Goal: Task Accomplishment & Management: Complete application form

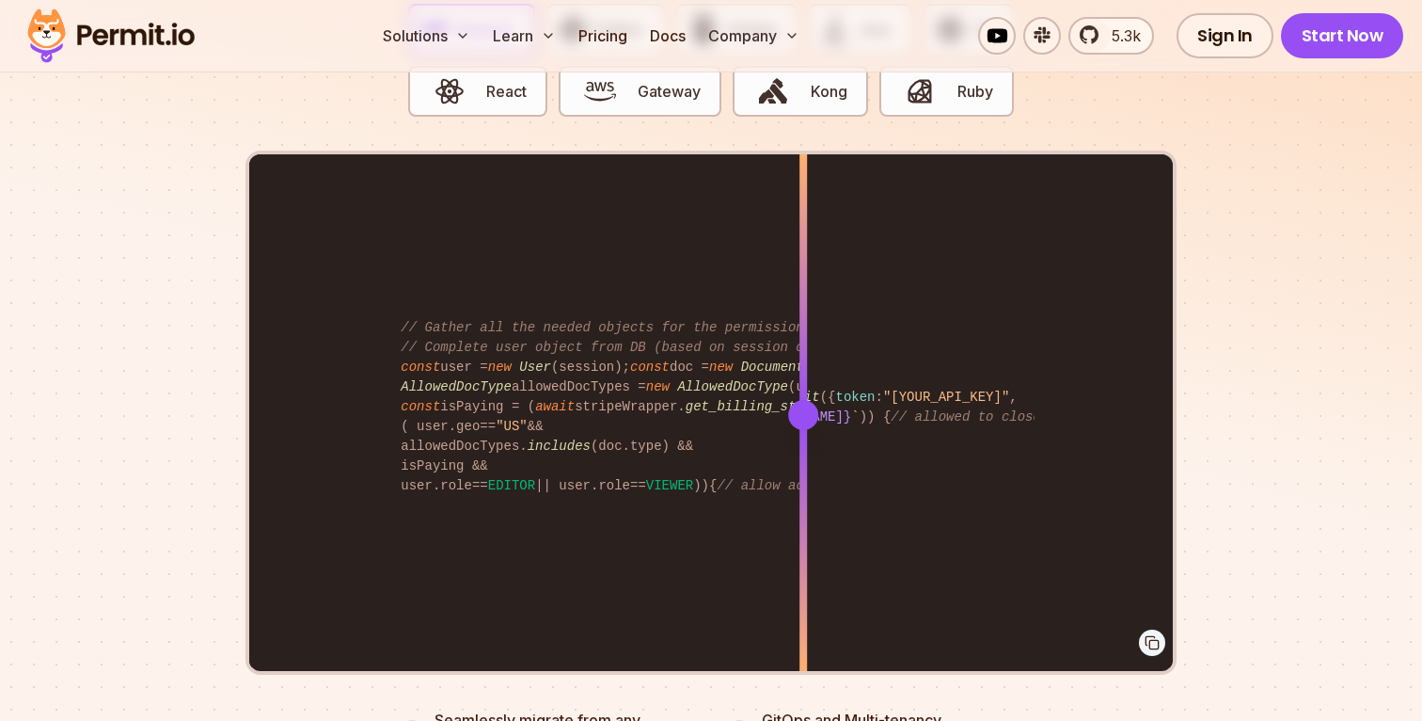
scroll to position [3822, 0]
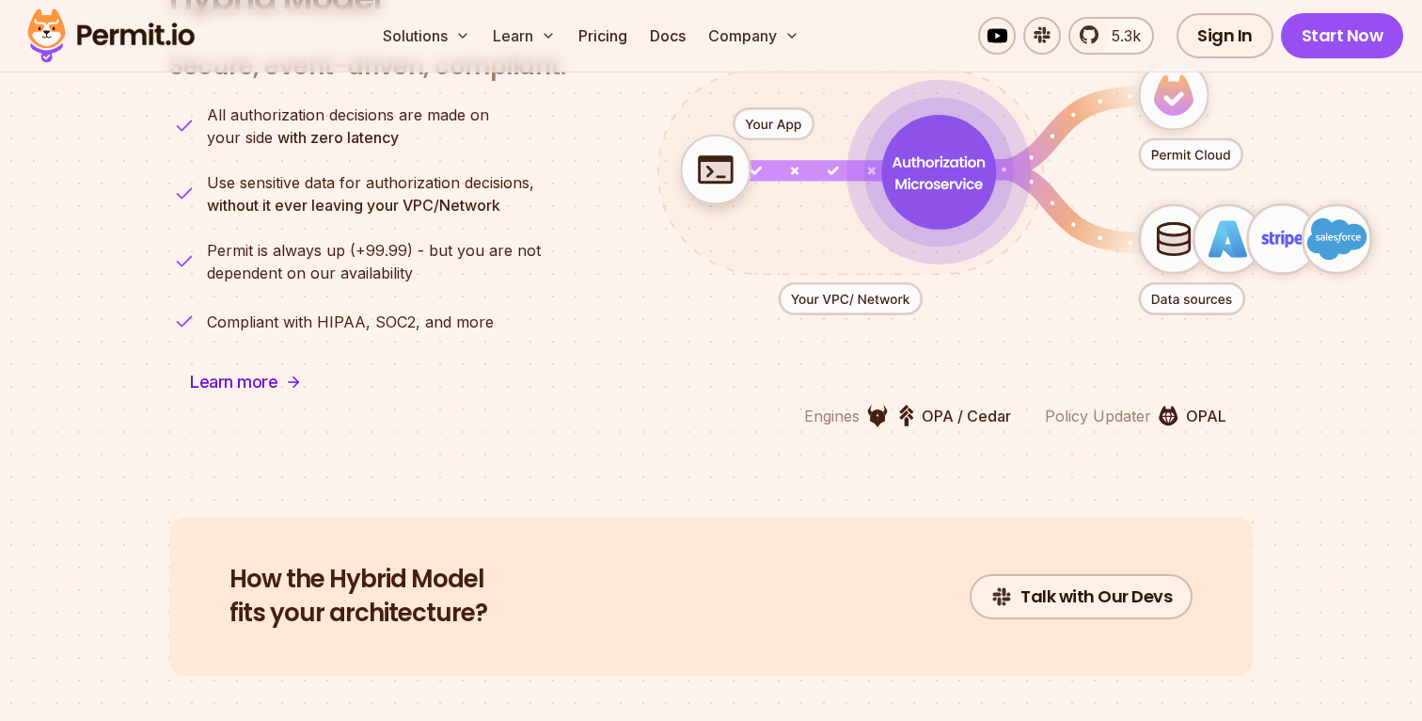
drag, startPoint x: 813, startPoint y: 389, endPoint x: 479, endPoint y: 369, distance: 334.5
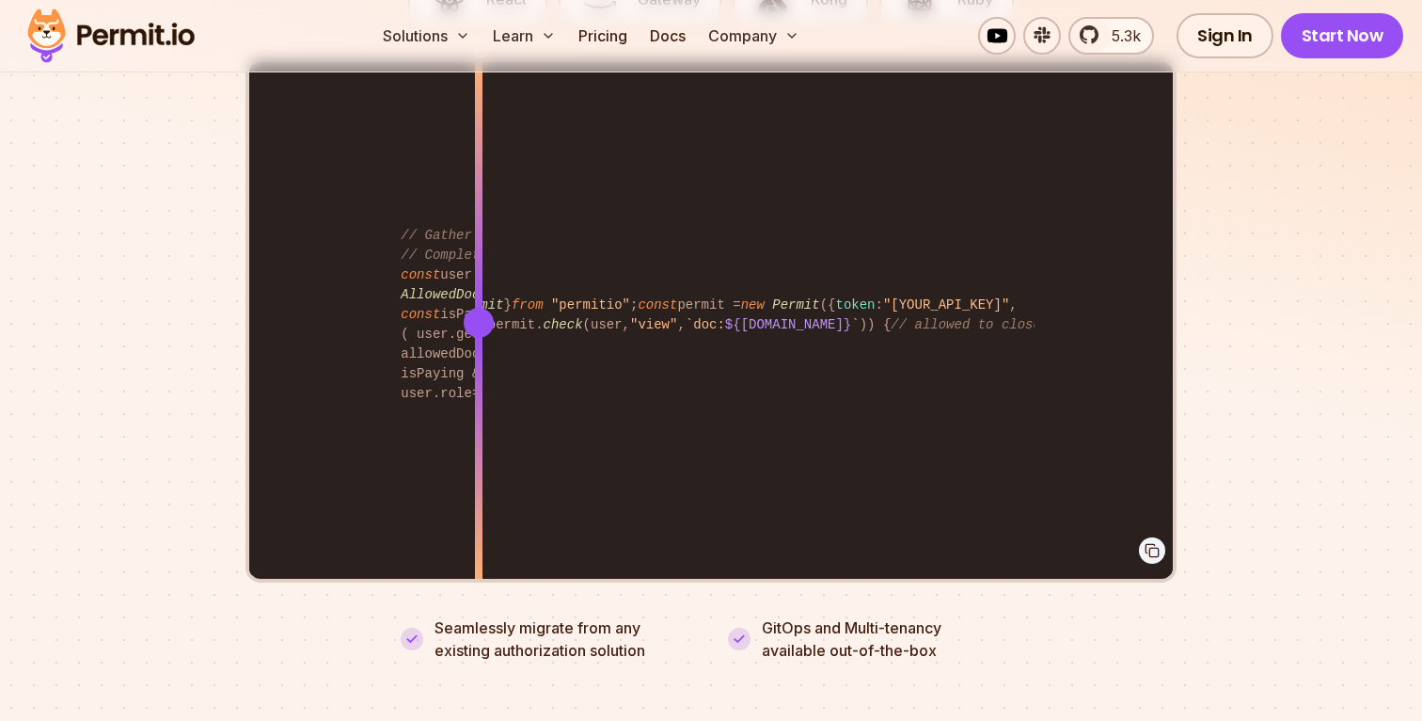
scroll to position [3906, 0]
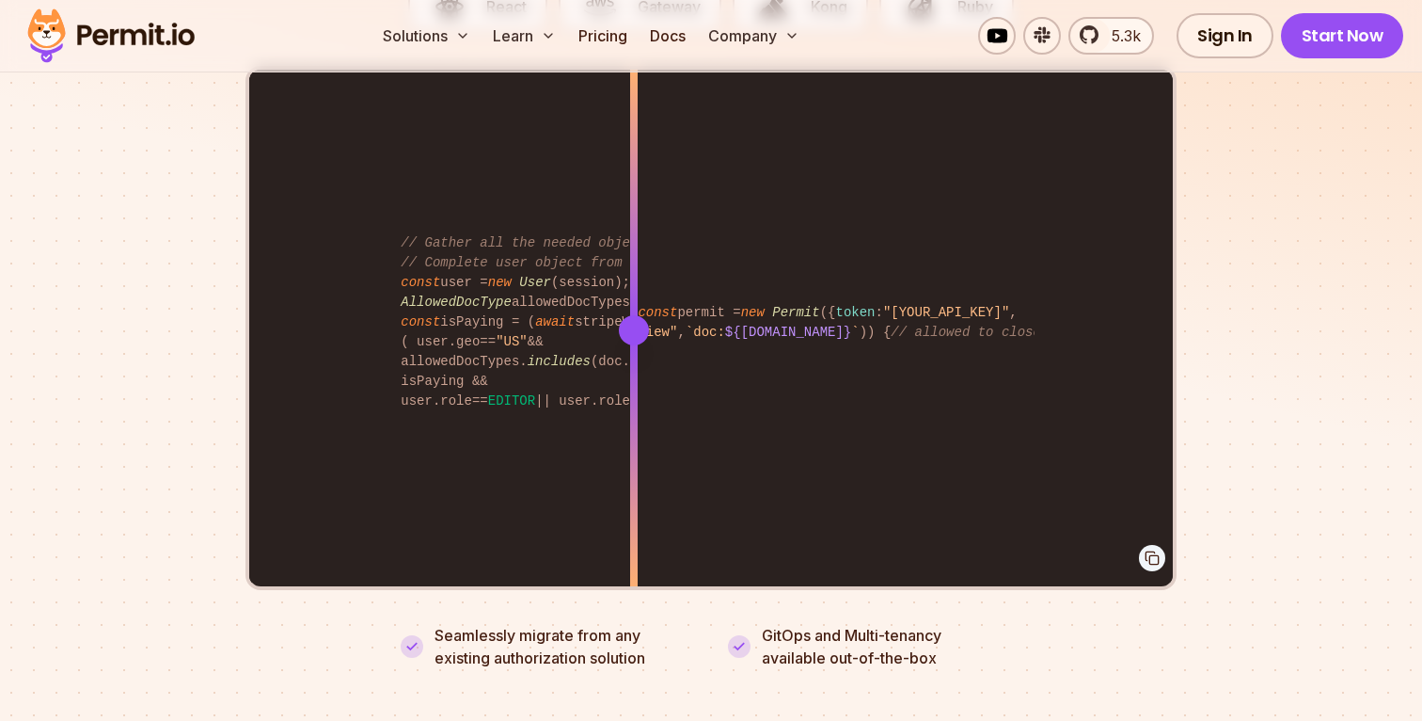
drag, startPoint x: 487, startPoint y: 300, endPoint x: 634, endPoint y: 305, distance: 146.8
click at [634, 315] on div at bounding box center [634, 330] width 30 height 30
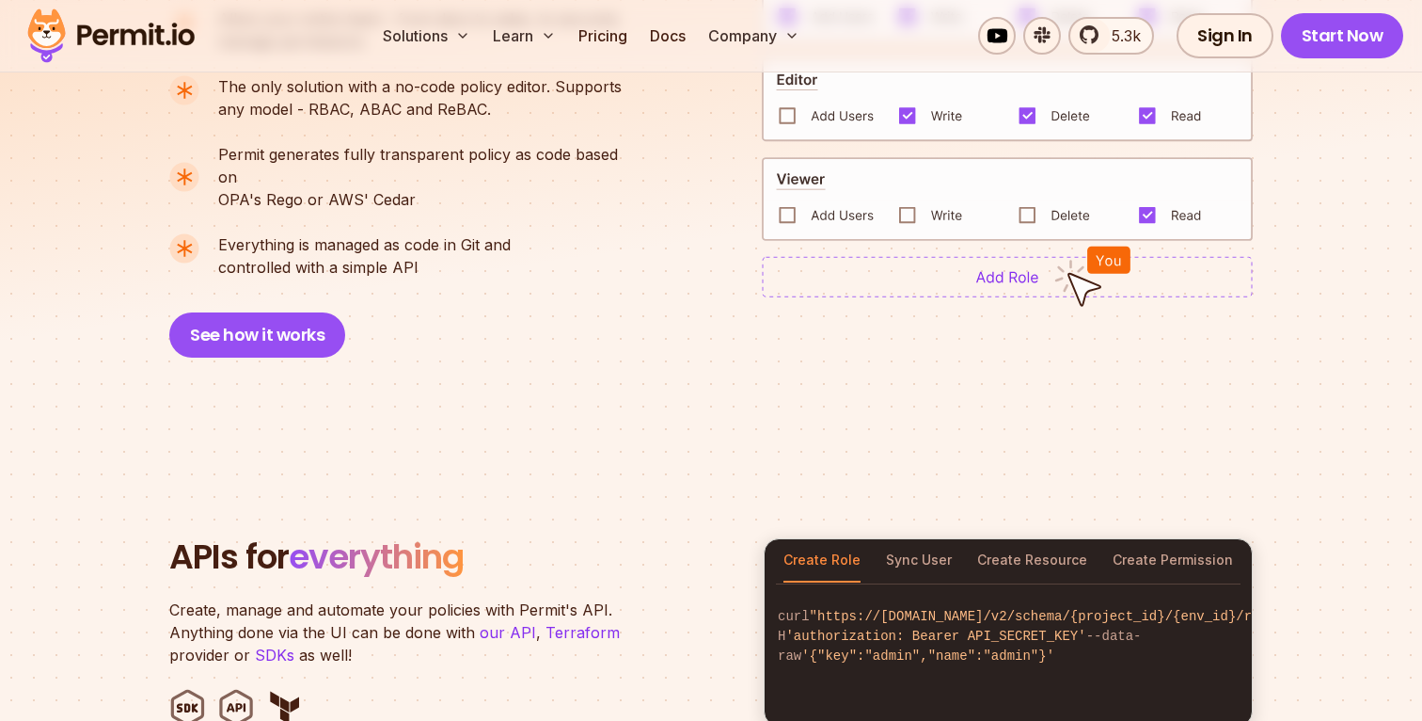
scroll to position [1008, 0]
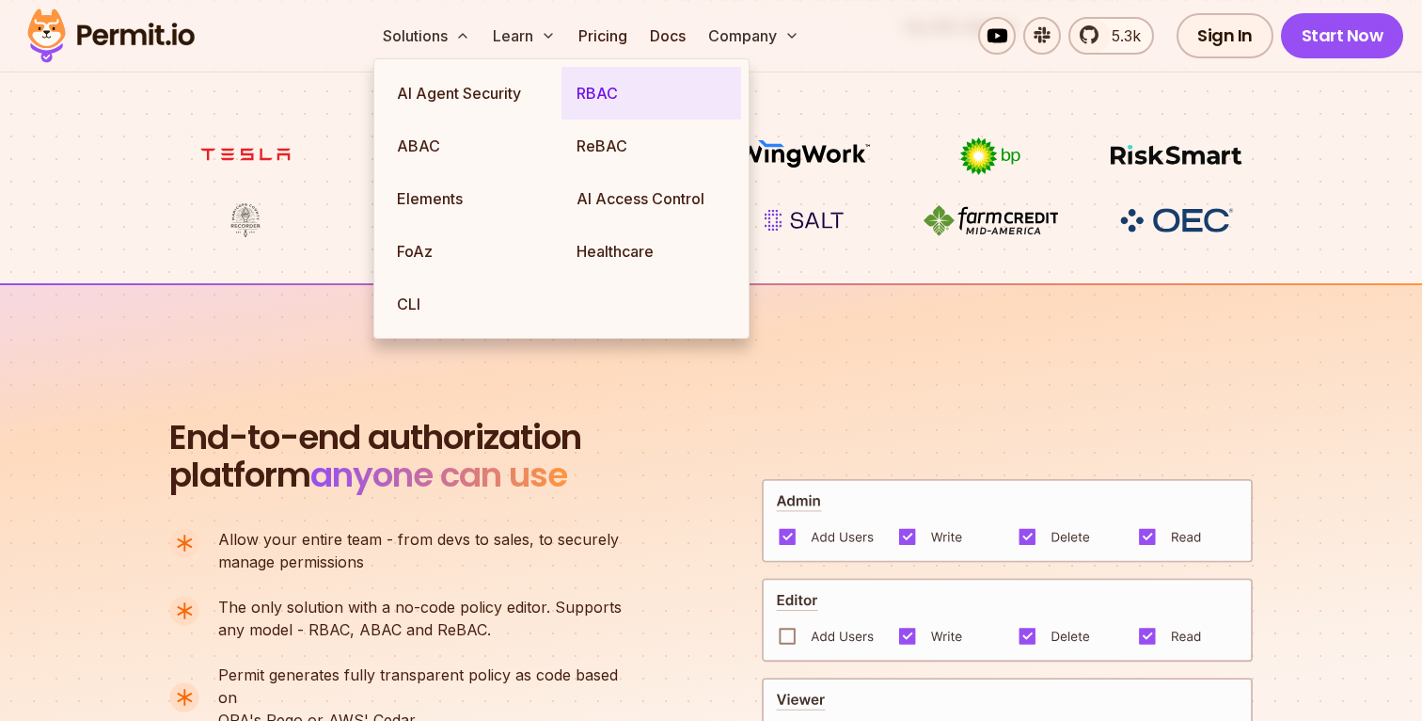
click at [595, 90] on link "RBAC" at bounding box center [652, 93] width 180 height 53
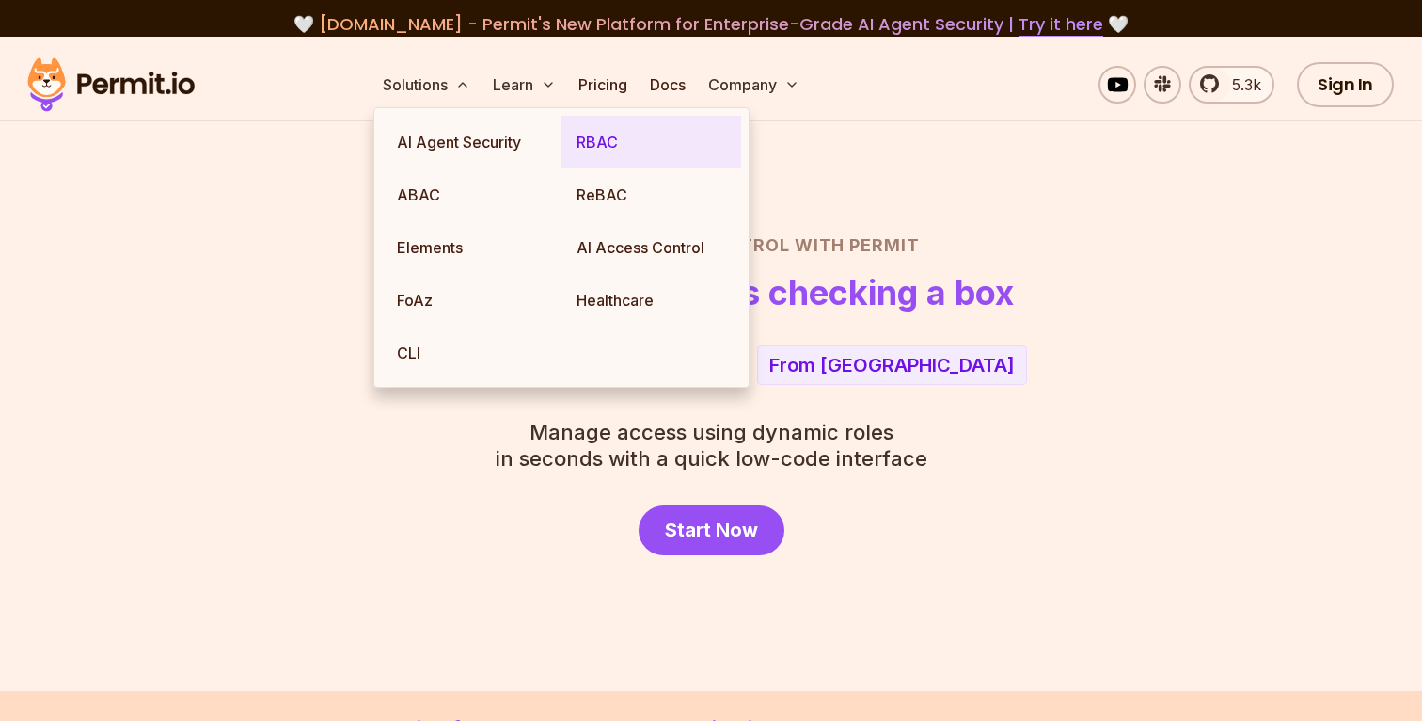
click at [601, 138] on link "RBAC" at bounding box center [652, 142] width 180 height 53
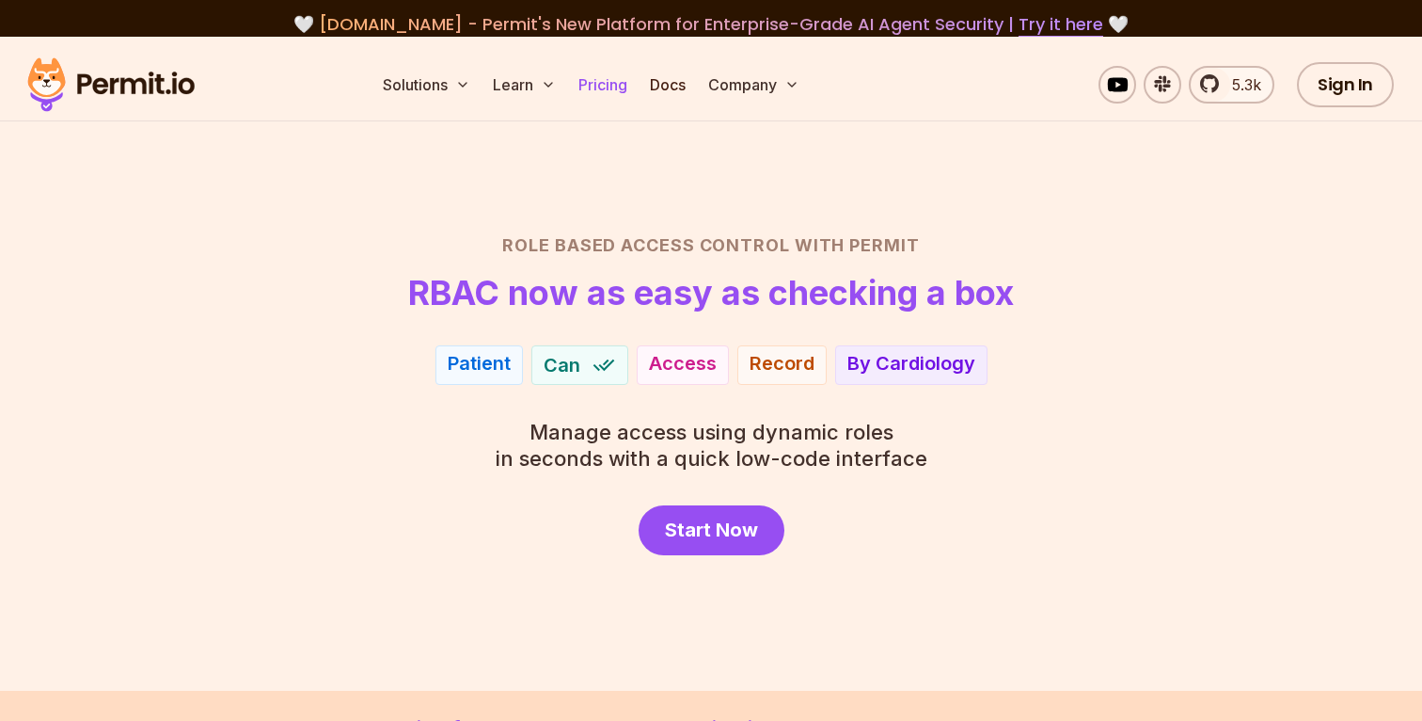
click at [602, 92] on link "Pricing" at bounding box center [603, 85] width 64 height 38
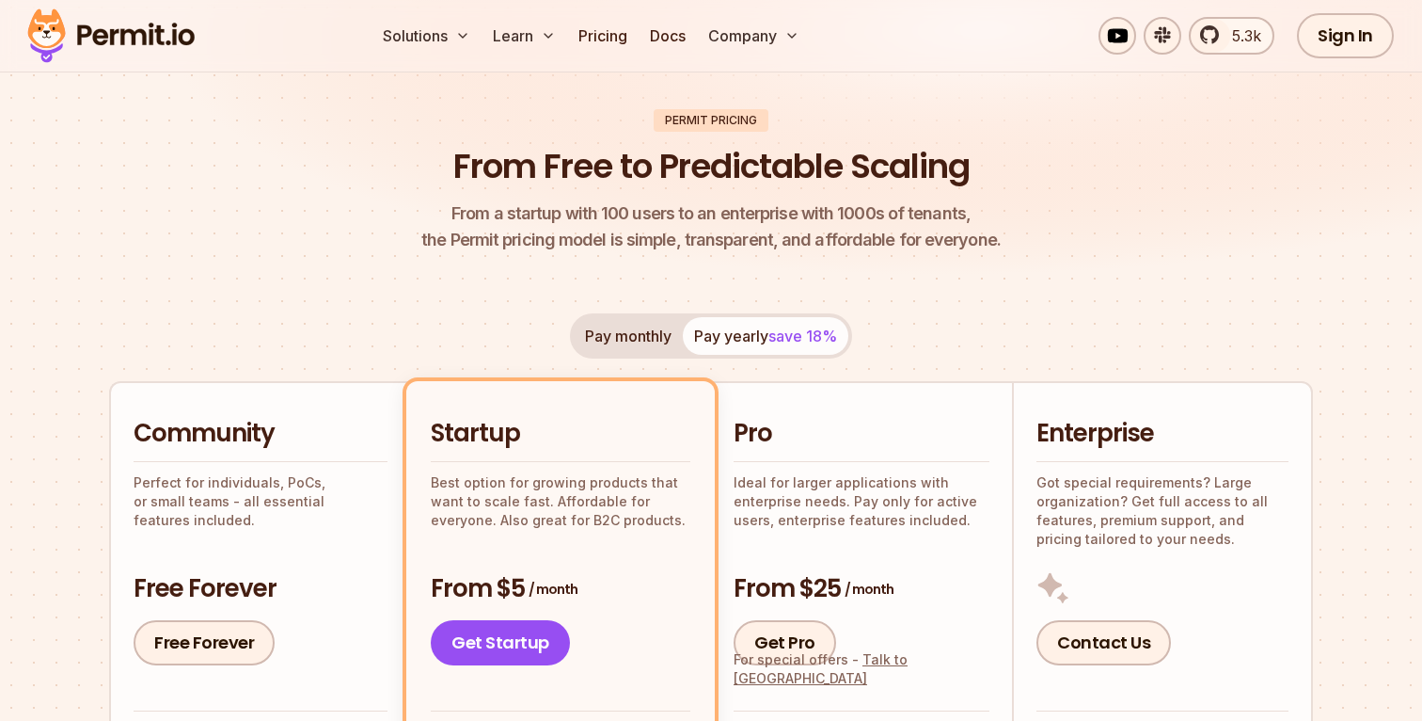
scroll to position [123, 0]
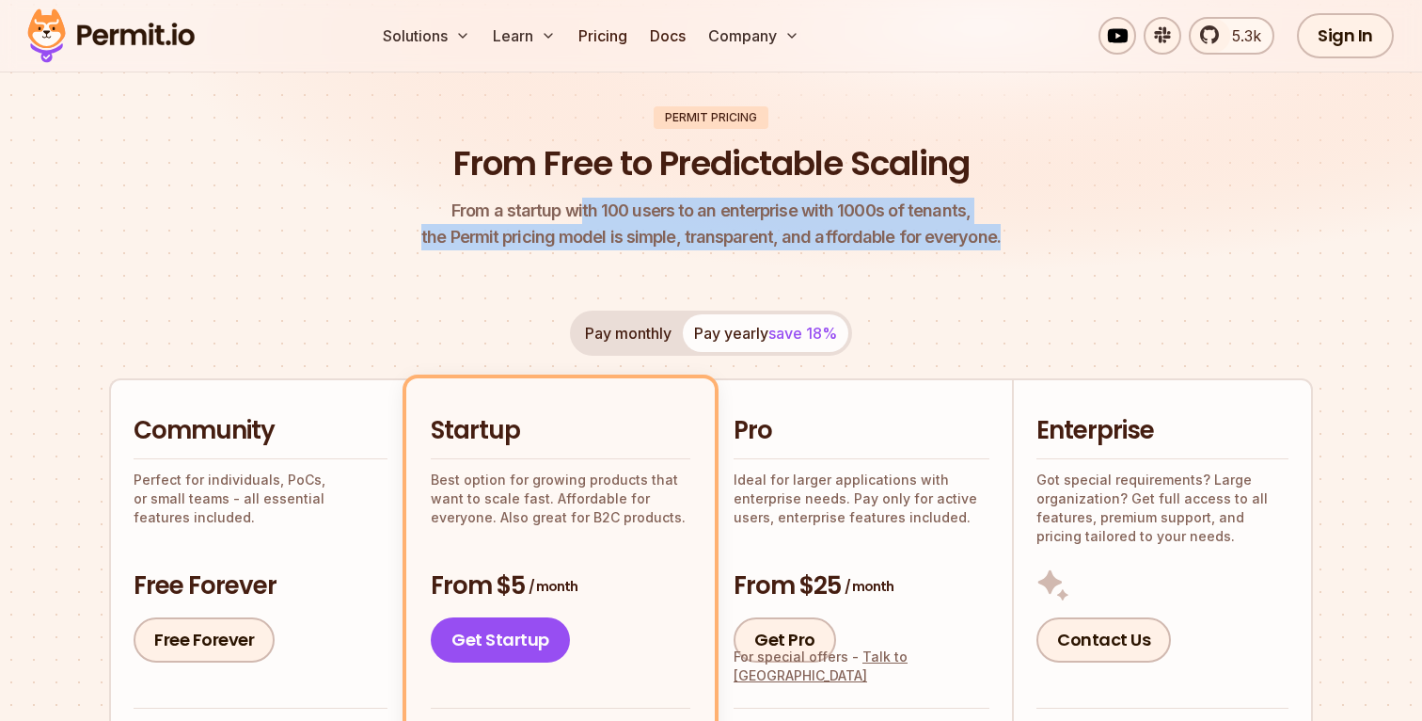
drag, startPoint x: 588, startPoint y: 200, endPoint x: 588, endPoint y: 252, distance: 51.7
drag, startPoint x: 561, startPoint y: 201, endPoint x: 568, endPoint y: 251, distance: 50.4
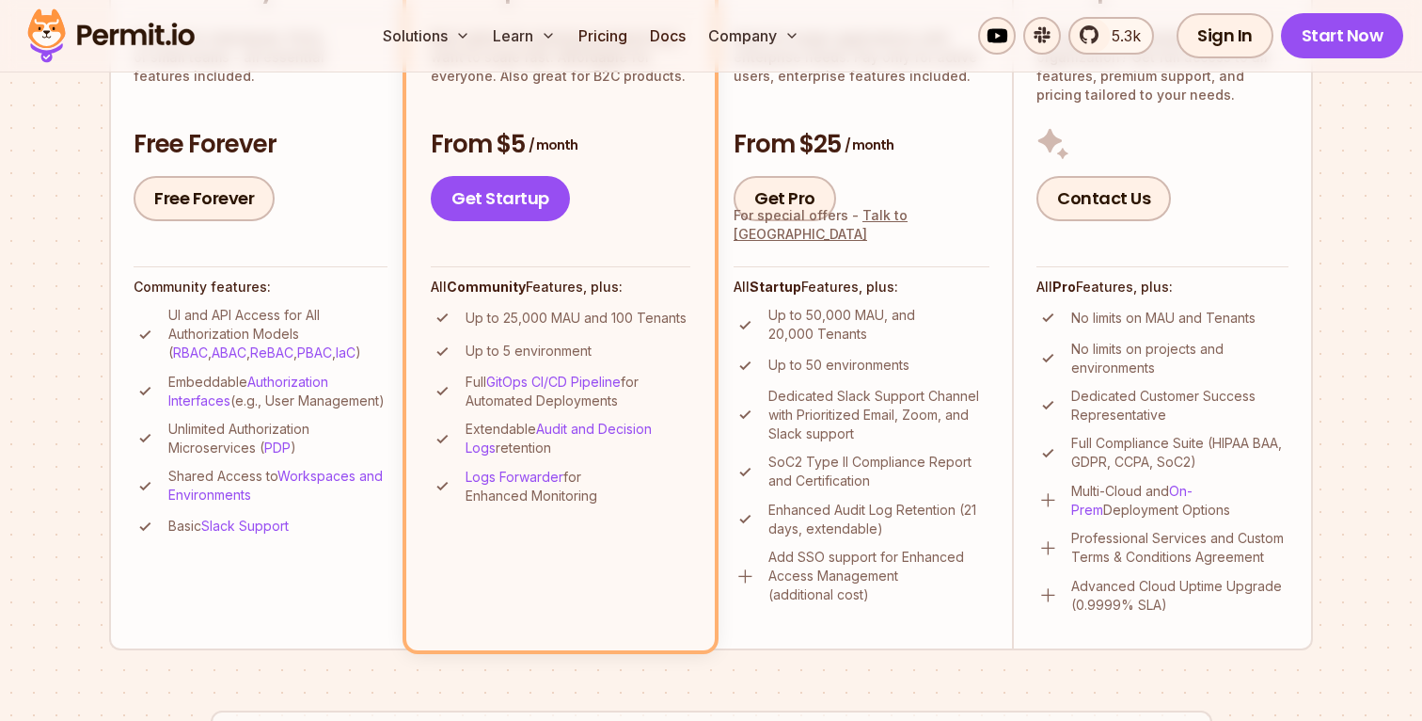
scroll to position [570, 0]
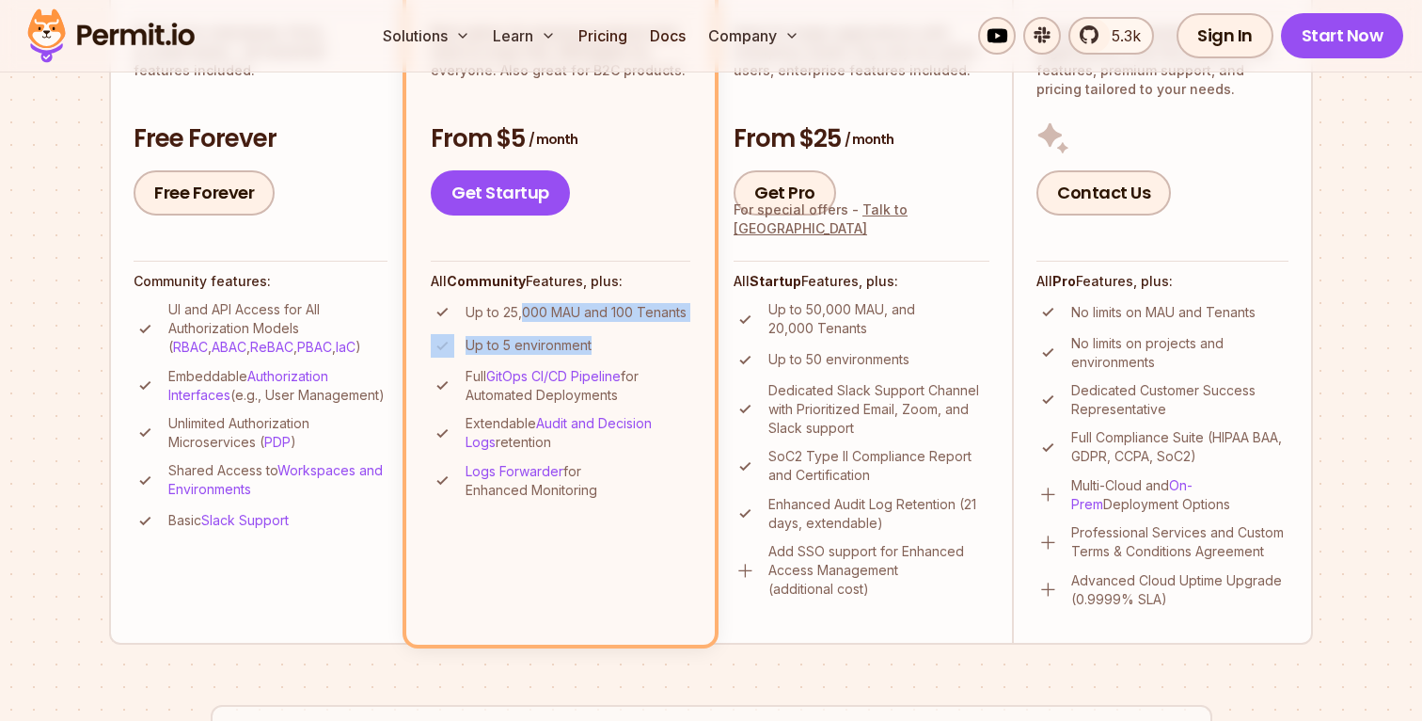
drag, startPoint x: 524, startPoint y: 309, endPoint x: 611, endPoint y: 345, distance: 94.0
click at [611, 345] on ul "Up to 25,000 MAU and 100 Tenants Up to 5 environment Full GitOps CI/CD Pipeline…" at bounding box center [561, 399] width 260 height 199
click at [593, 335] on li "Up to 5 environment" at bounding box center [561, 346] width 260 height 24
drag, startPoint x: 538, startPoint y: 306, endPoint x: 641, endPoint y: 536, distance: 252.3
click at [641, 536] on li "Startup Best option for growing products that want to scale fast. Affordable fo…" at bounding box center [560, 287] width 309 height 712
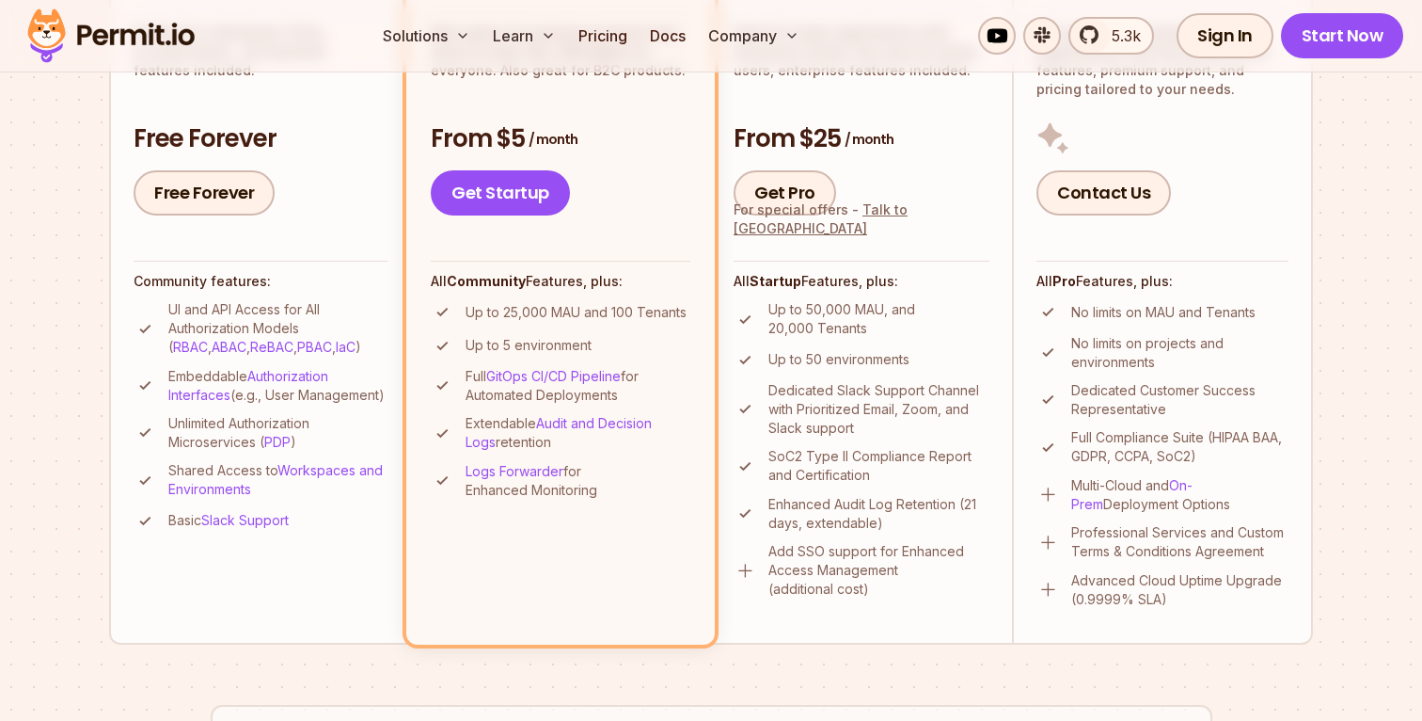
click at [639, 538] on li "Startup Best option for growing products that want to scale fast. Affordable fo…" at bounding box center [560, 287] width 309 height 712
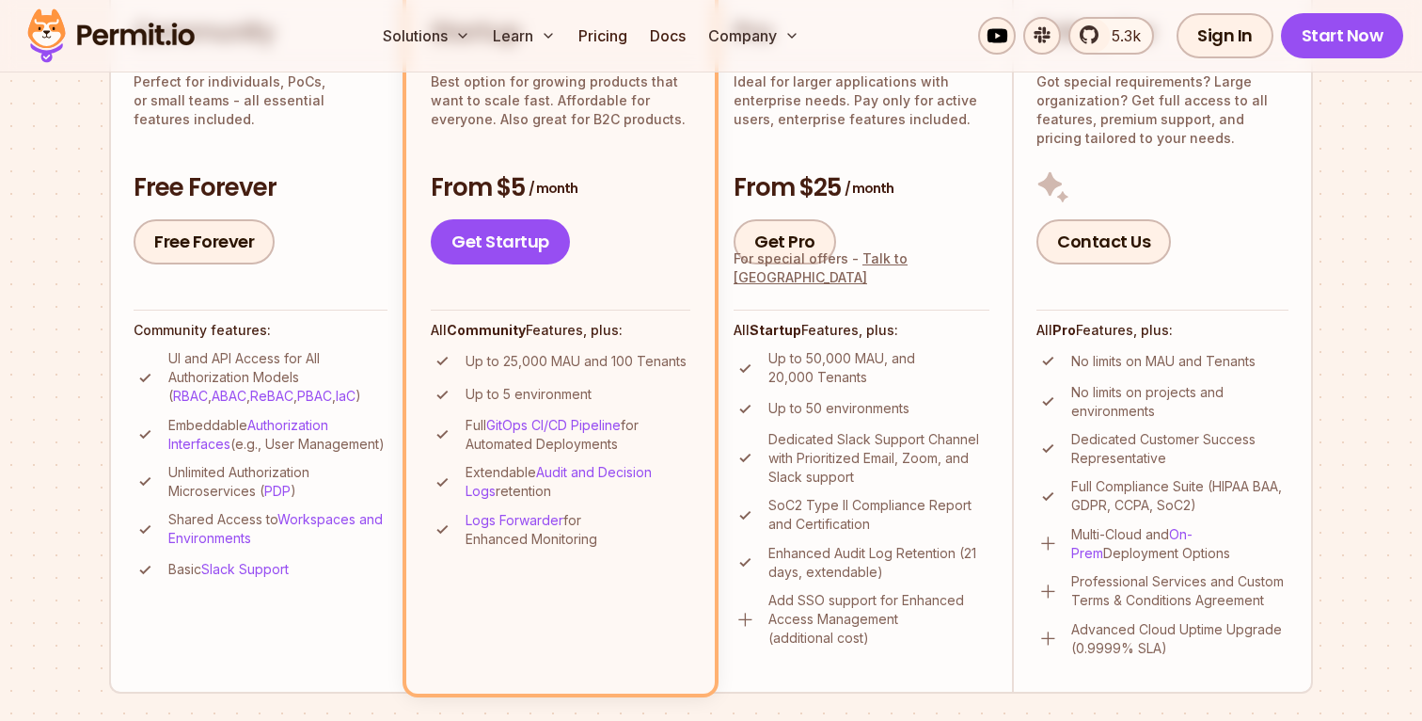
scroll to position [516, 0]
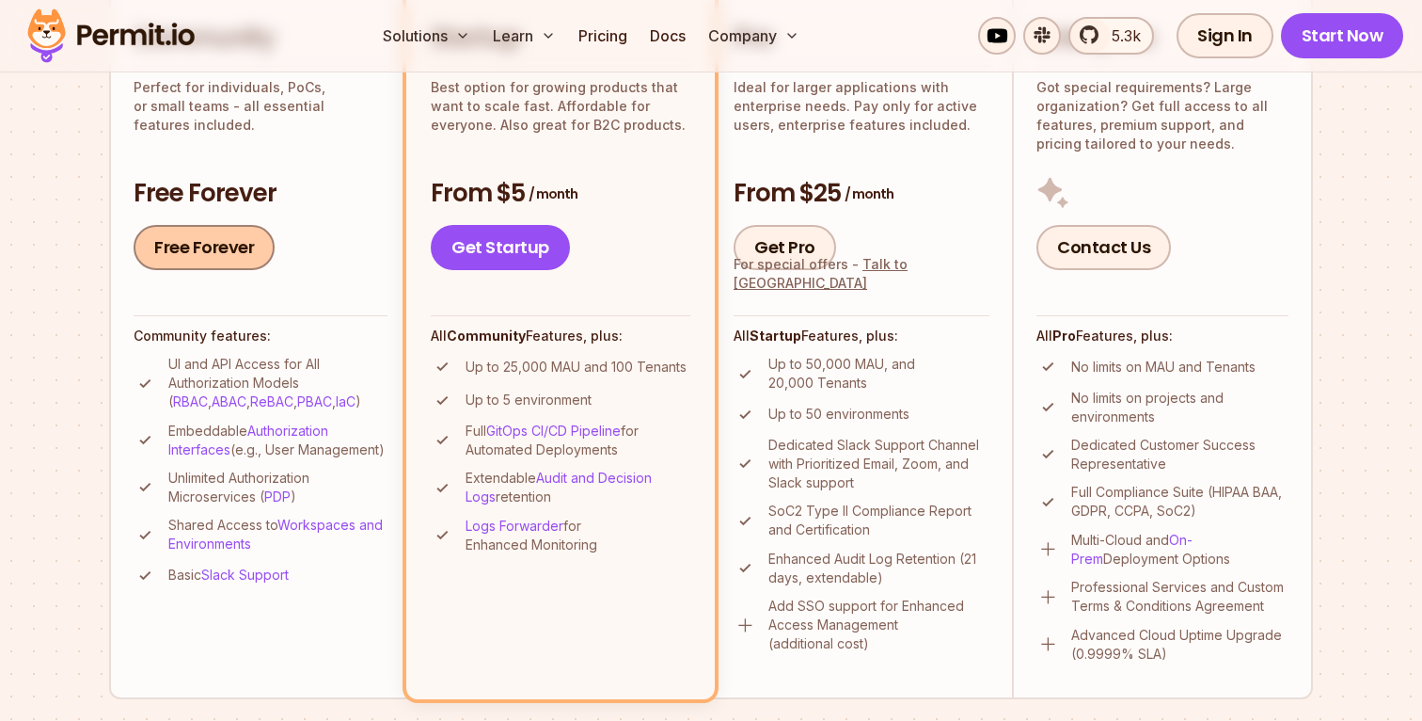
click at [219, 244] on link "Free Forever" at bounding box center [204, 247] width 141 height 45
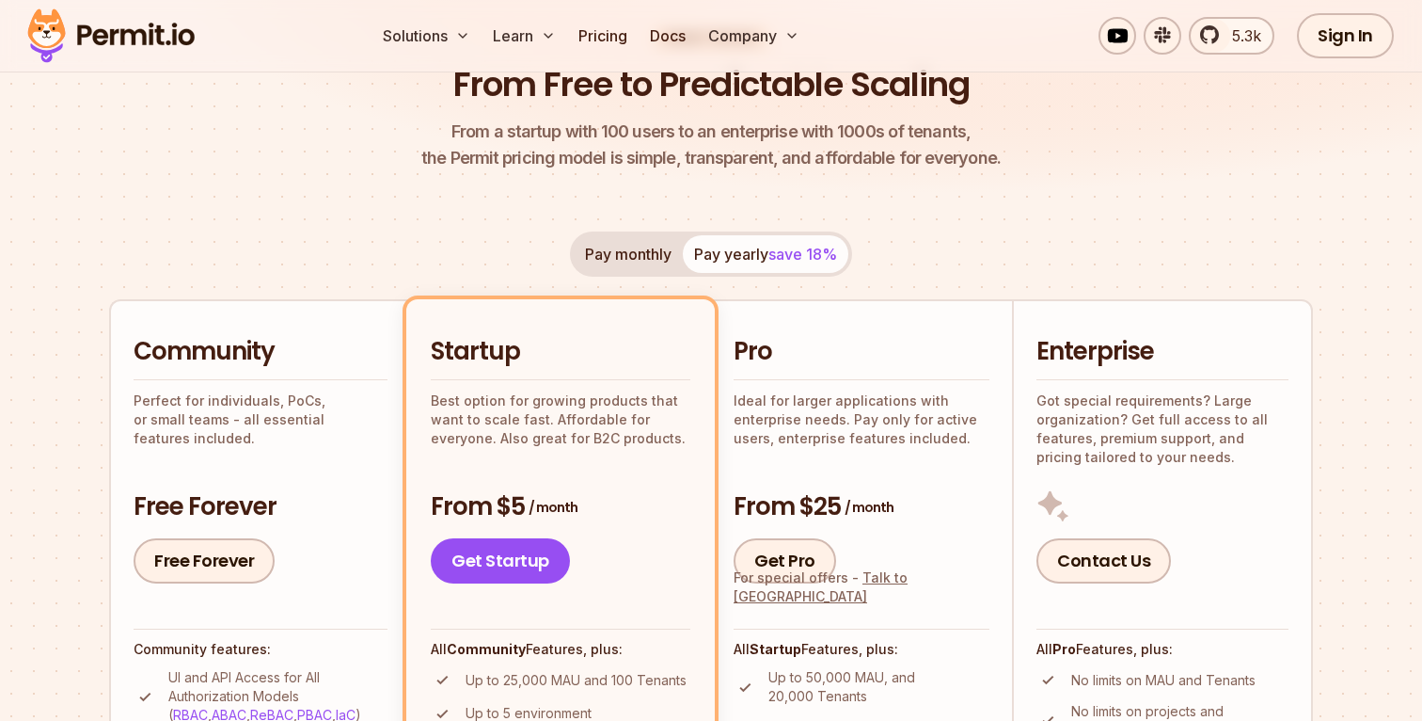
scroll to position [0, 0]
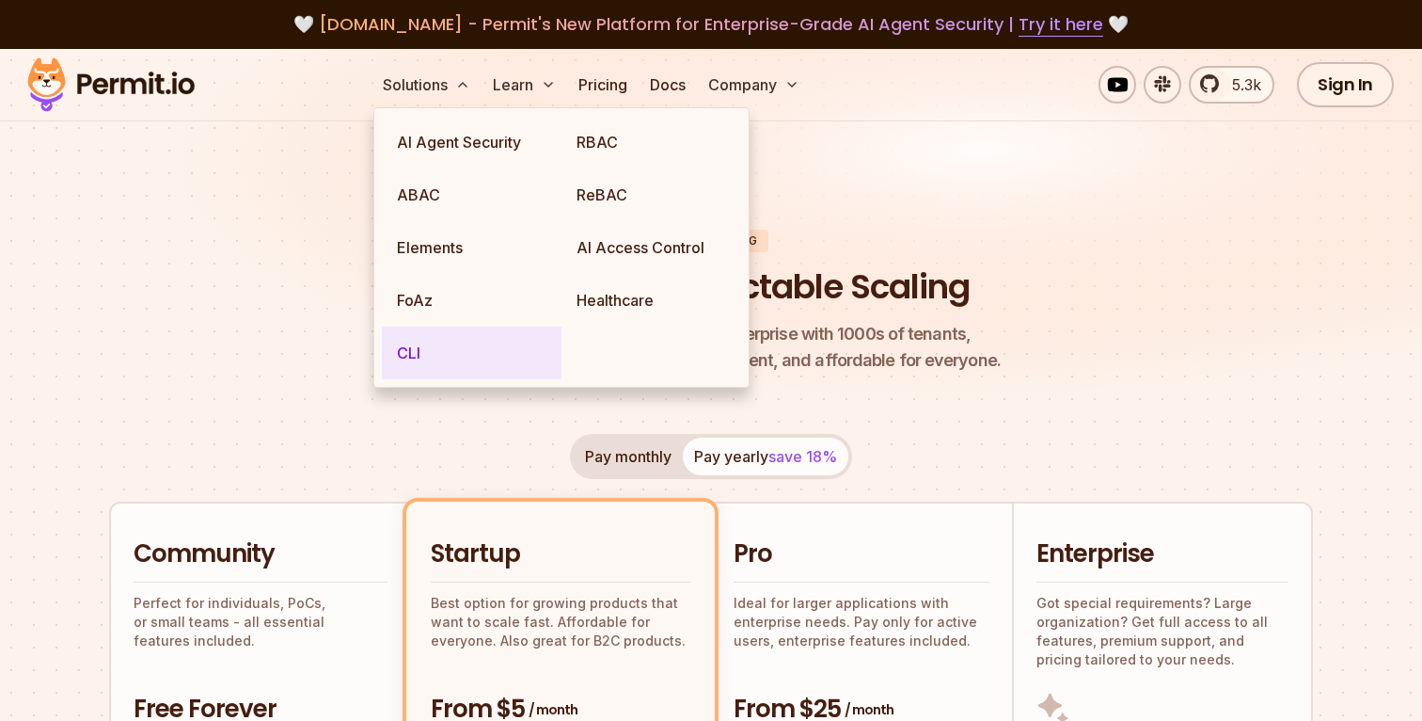
click at [408, 353] on link "CLI" at bounding box center [472, 352] width 180 height 53
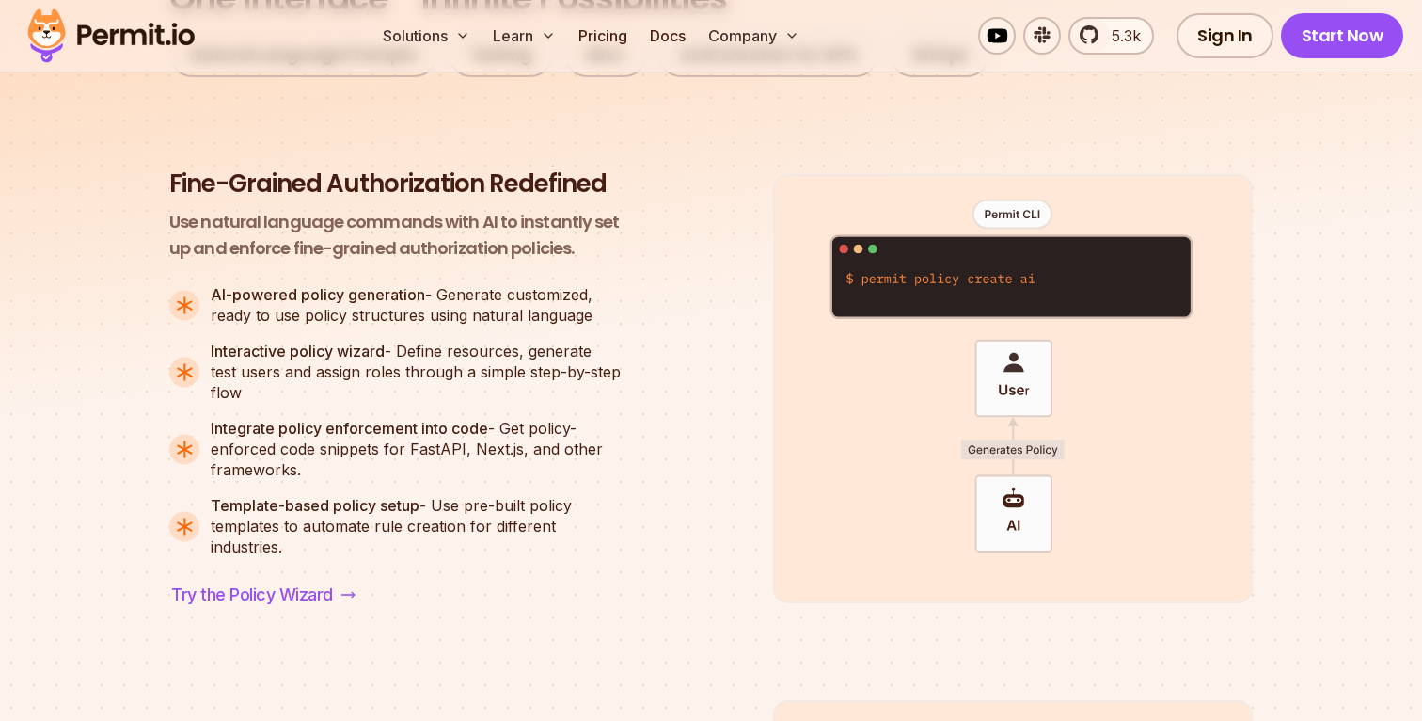
scroll to position [1339, 0]
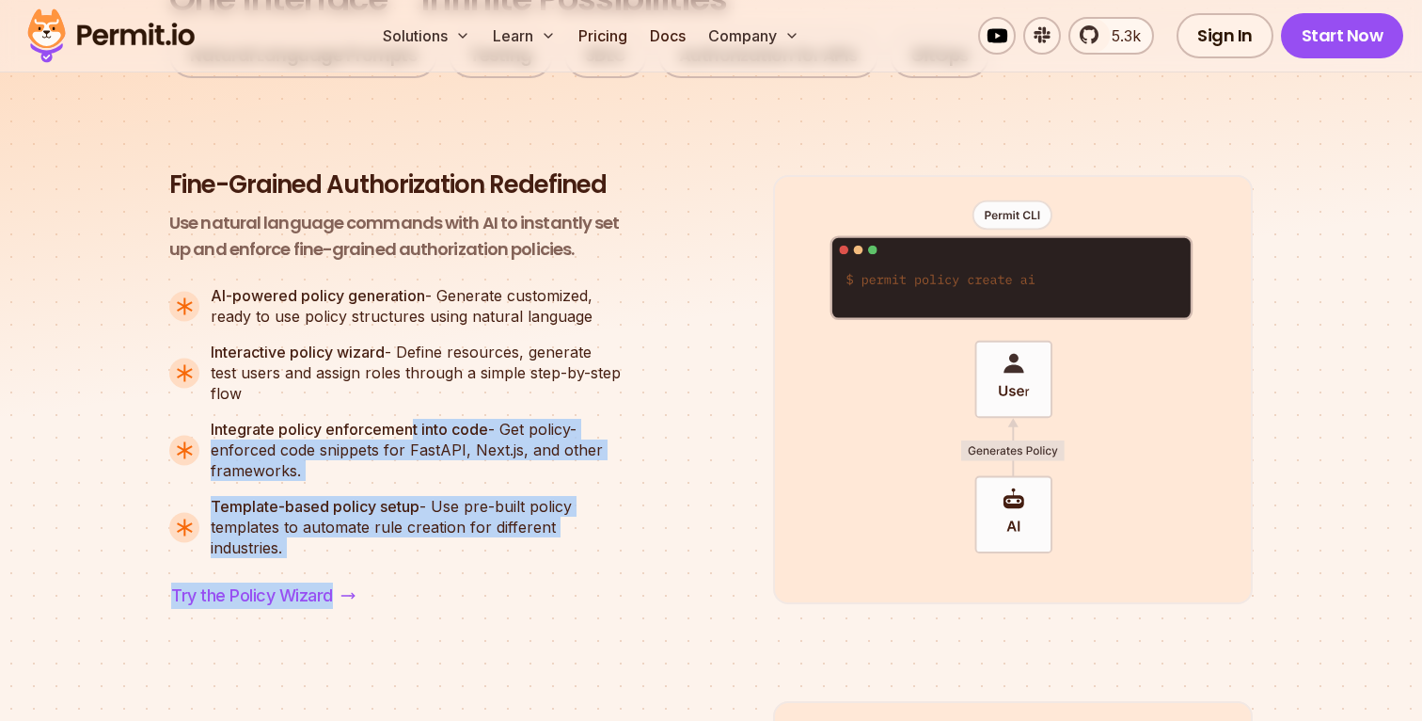
drag, startPoint x: 413, startPoint y: 421, endPoint x: 474, endPoint y: 568, distance: 159.9
click at [477, 572] on div "Fine-Grained Authorization Redefined Use natural language commands with AI to i…" at bounding box center [395, 389] width 452 height 442
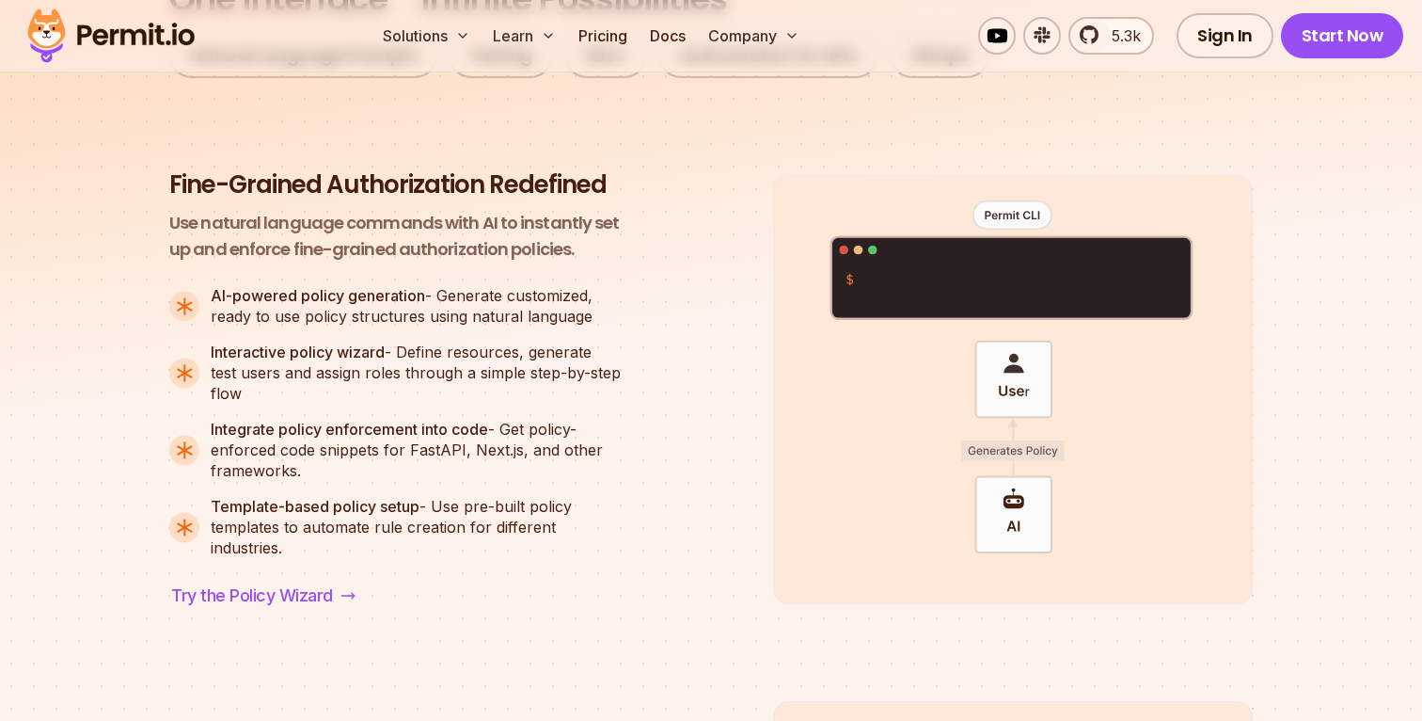
click at [514, 547] on span "Template-based policy setup - Use pre-built policy templates to automate rule c…" at bounding box center [416, 527] width 410 height 62
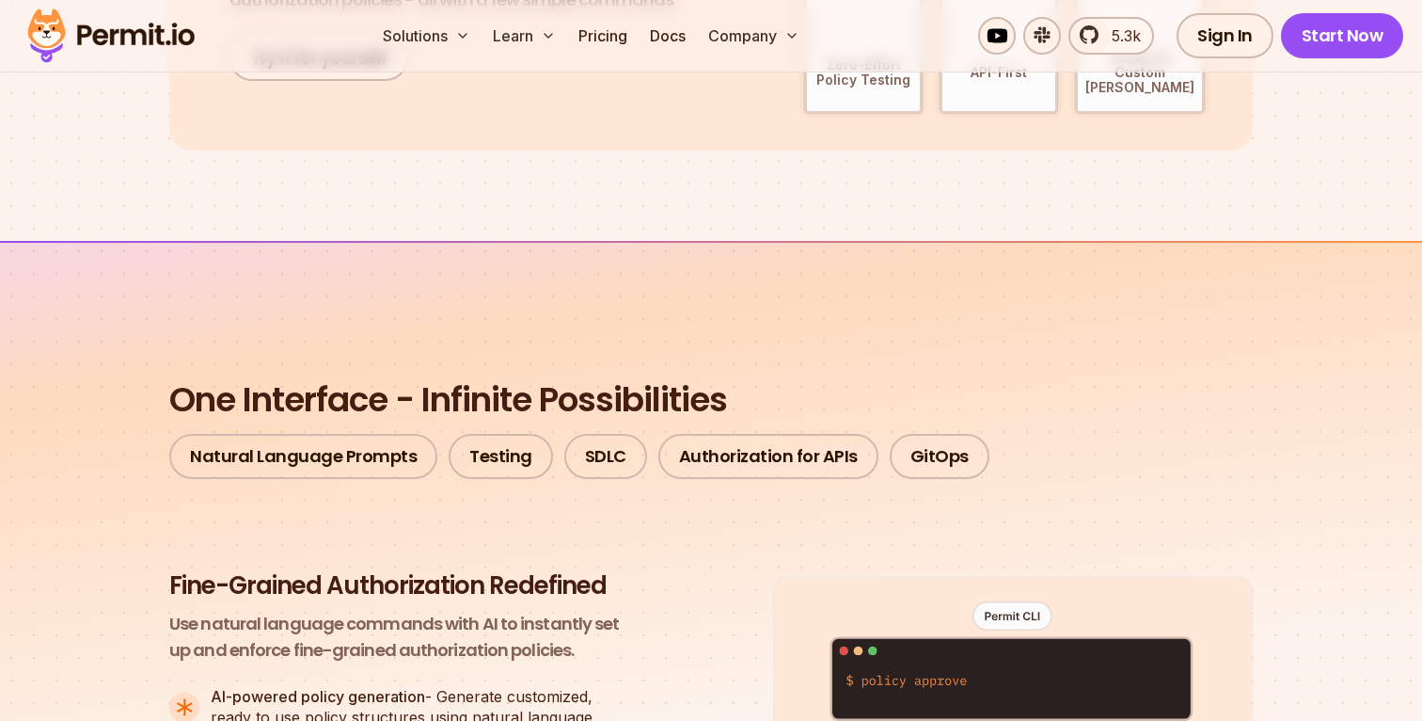
scroll to position [730, 0]
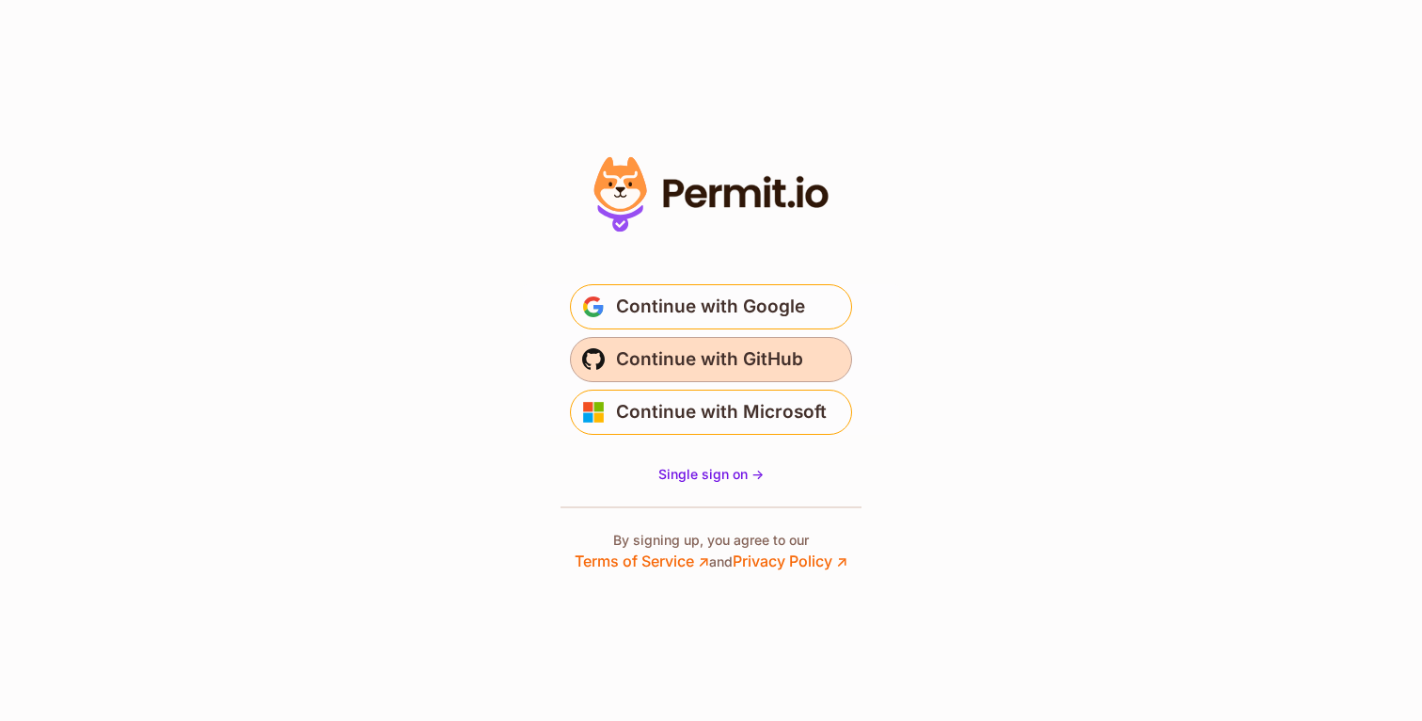
click at [679, 367] on span "Continue with GitHub" at bounding box center [709, 359] width 187 height 30
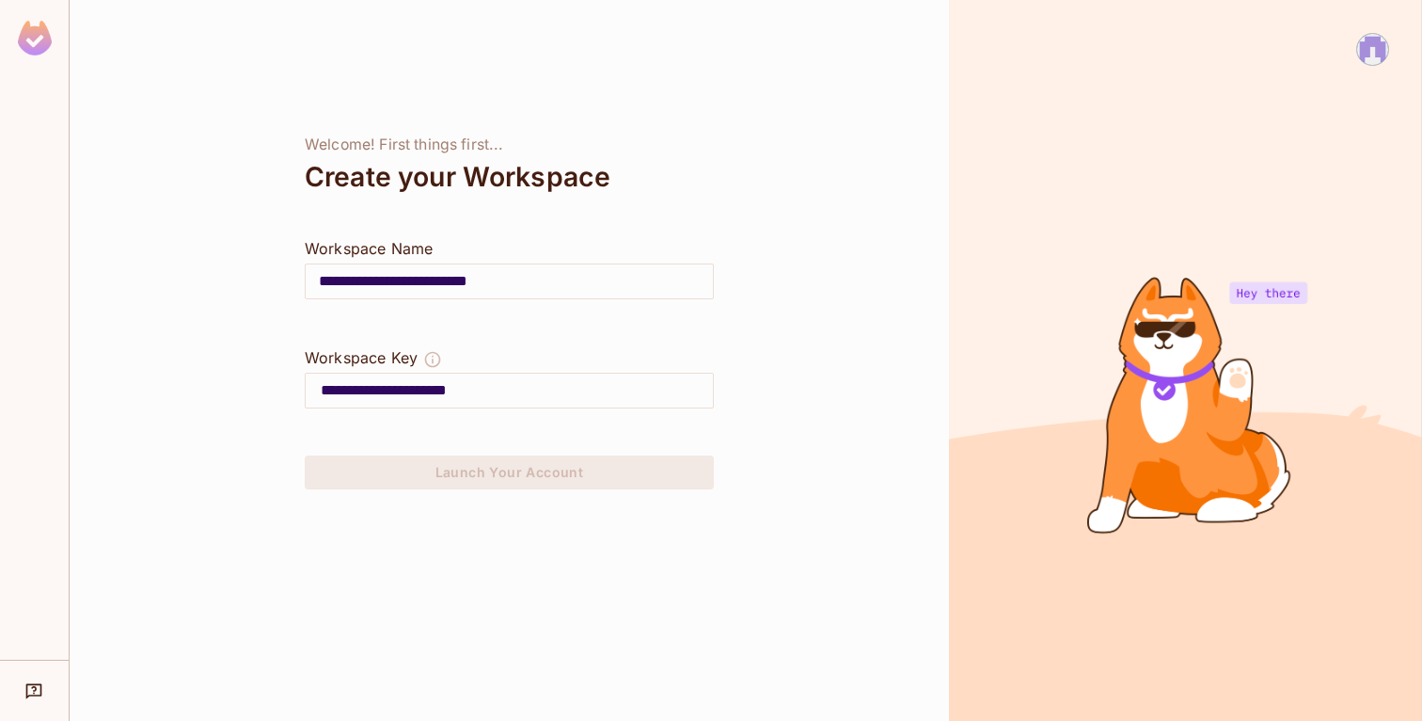
click at [498, 436] on div at bounding box center [509, 432] width 409 height 45
click at [535, 380] on input "**********" at bounding box center [517, 390] width 392 height 30
click at [568, 283] on input "**********" at bounding box center [509, 281] width 407 height 53
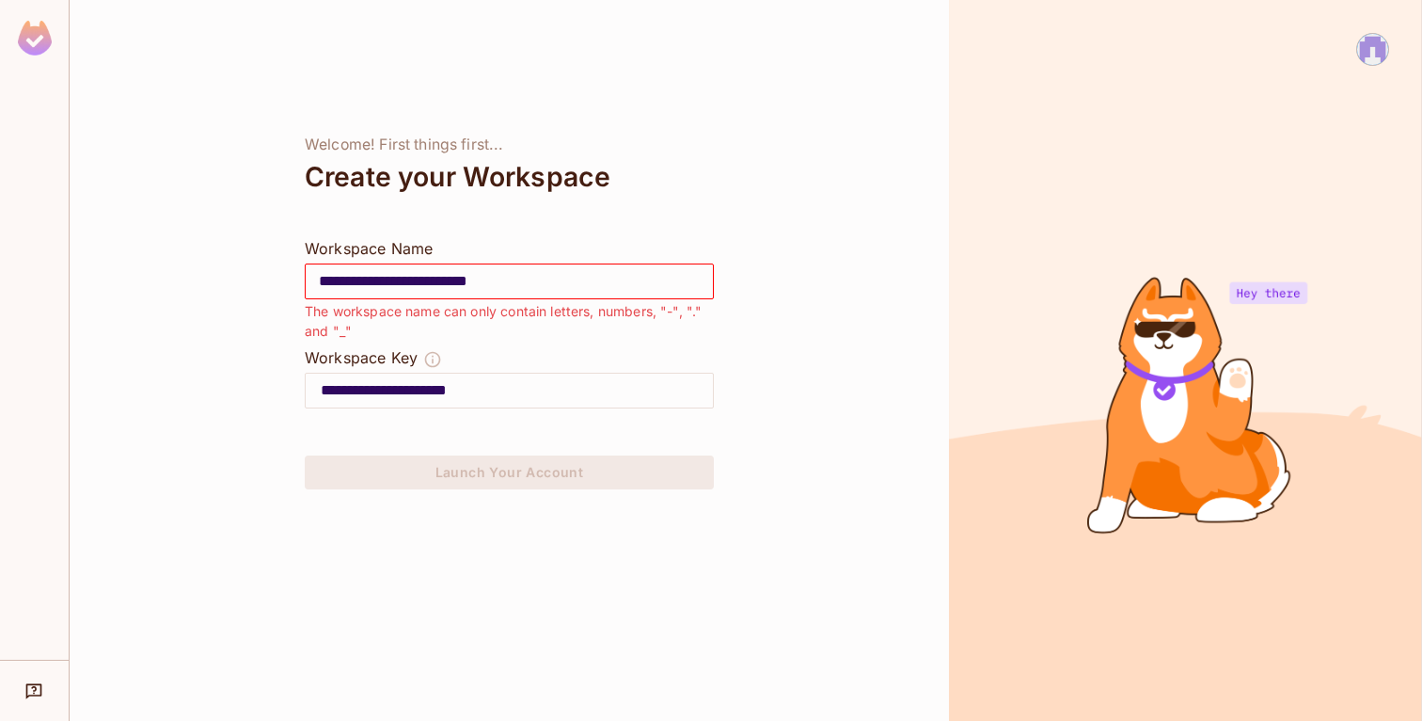
click at [546, 362] on div "Workspace Key" at bounding box center [509, 359] width 409 height 26
click at [563, 343] on div "The workspace name can only contain letters, numbers, "-", "." and "_"" at bounding box center [509, 323] width 409 height 45
click at [421, 279] on input "**********" at bounding box center [509, 281] width 407 height 53
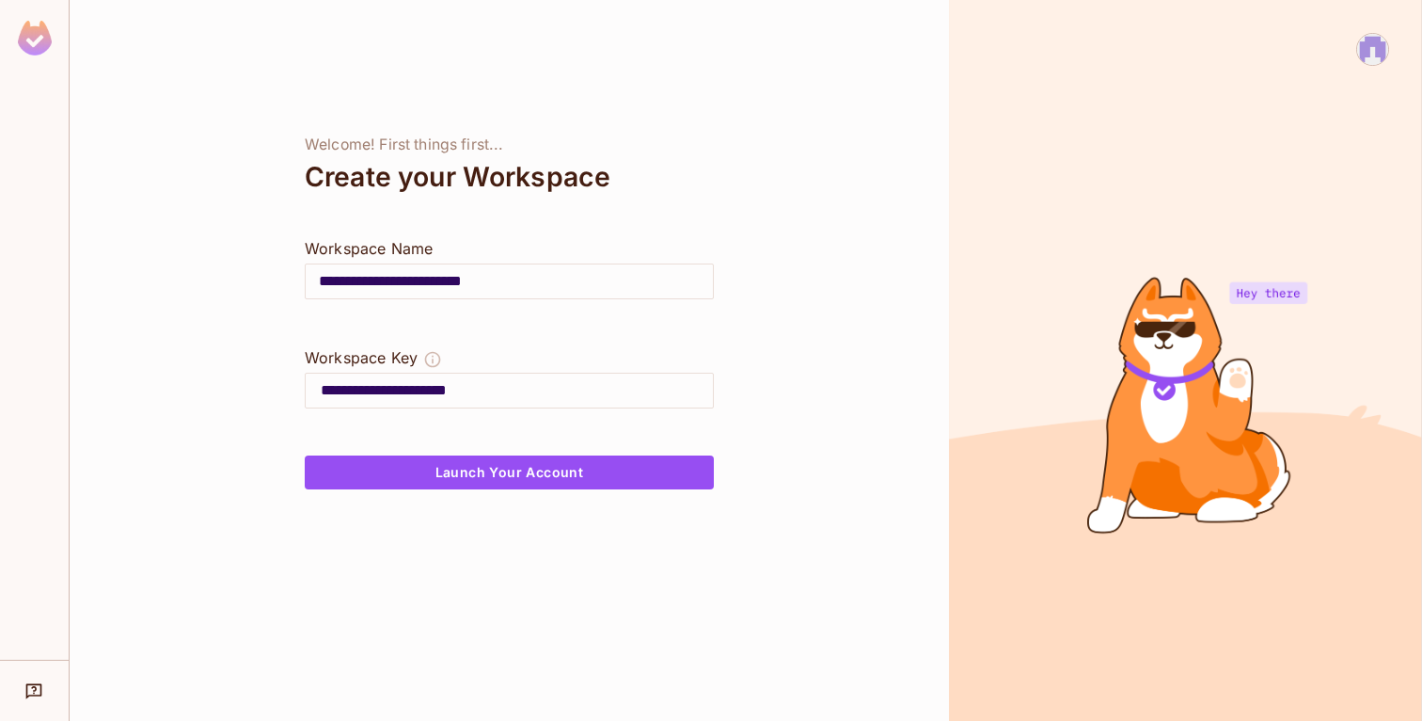
type input "**********"
click at [471, 389] on input "**********" at bounding box center [517, 390] width 392 height 30
click at [473, 472] on button "Launch Your Account" at bounding box center [509, 472] width 409 height 34
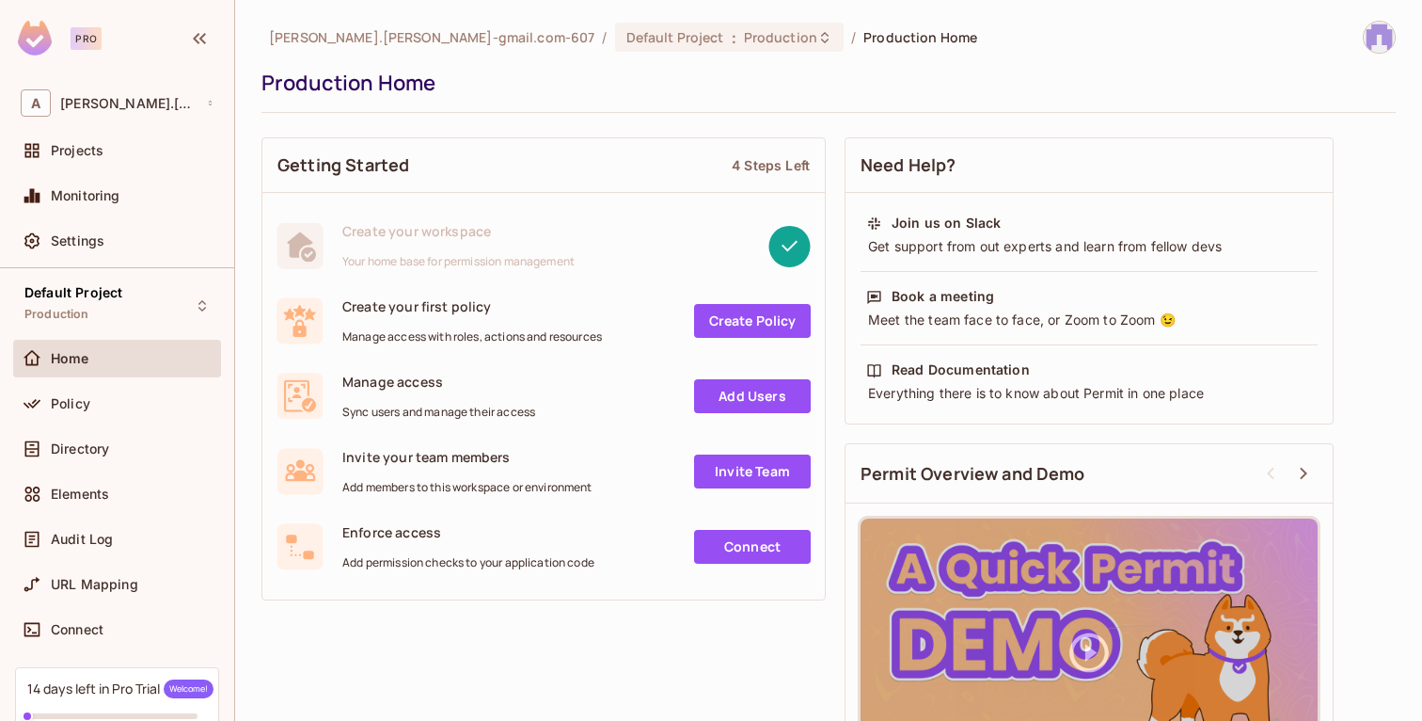
click at [721, 398] on link "Add Users" at bounding box center [752, 396] width 117 height 34
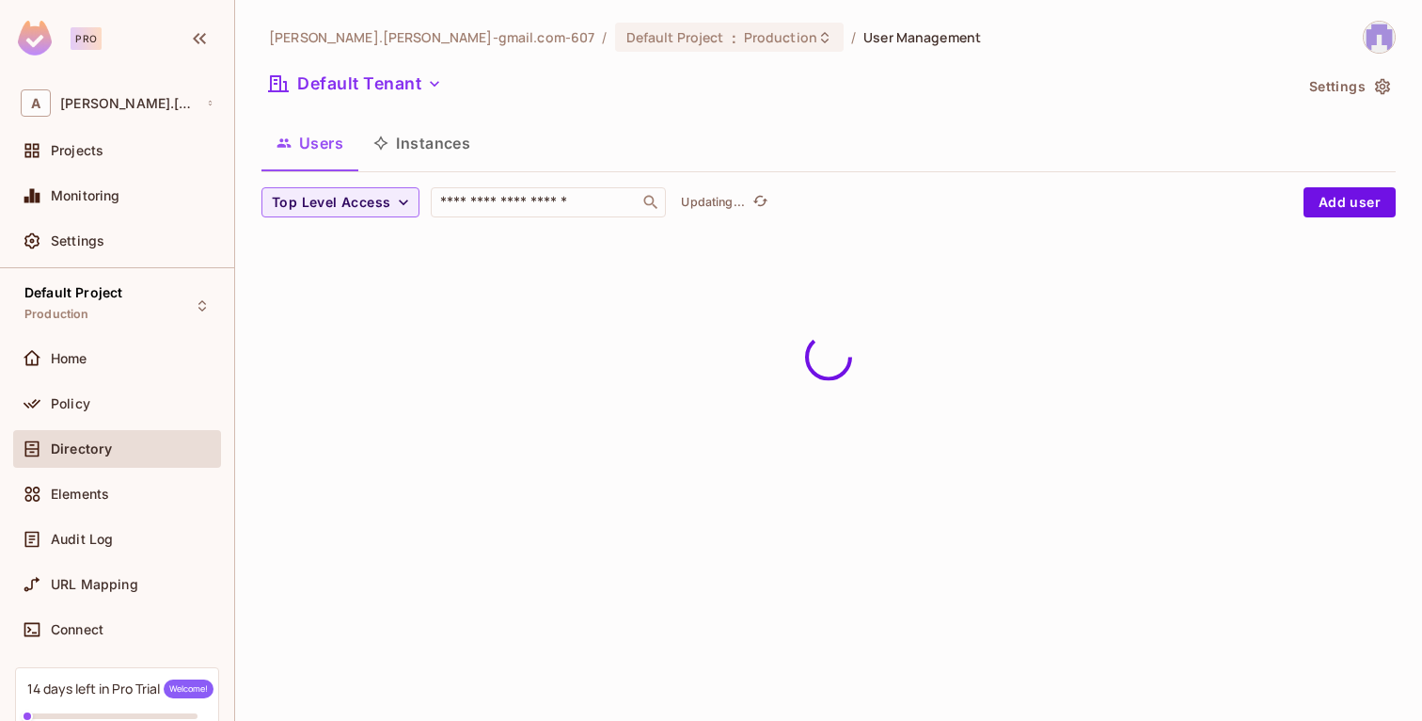
scroll to position [3, 0]
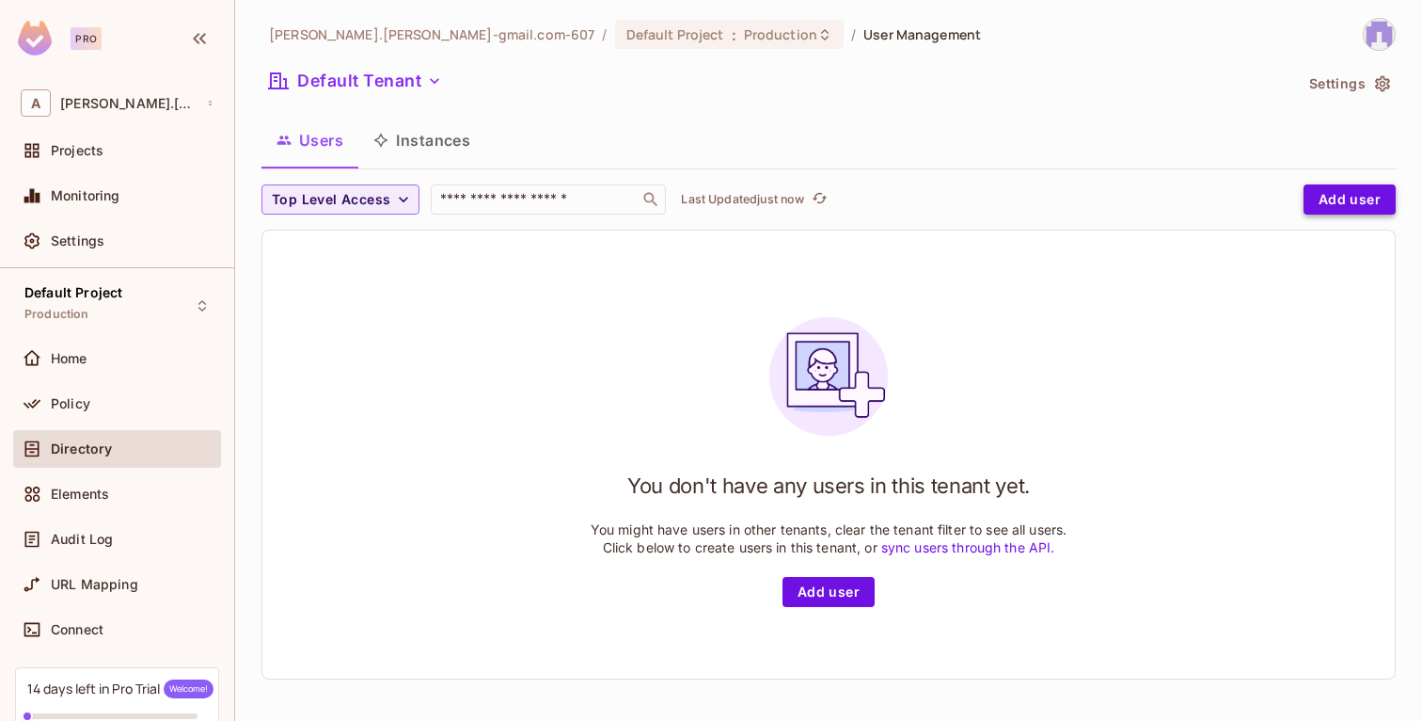
click at [1349, 203] on button "Add user" at bounding box center [1350, 199] width 92 height 30
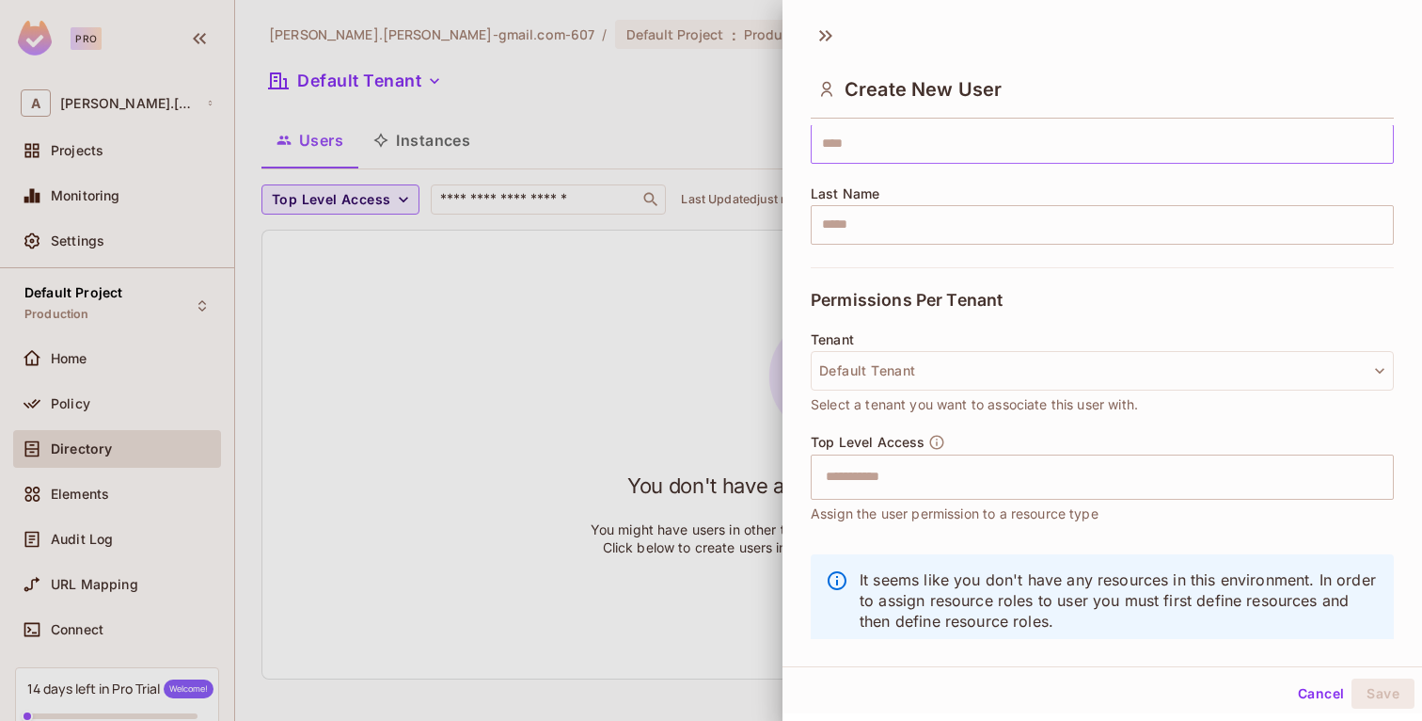
scroll to position [296, 0]
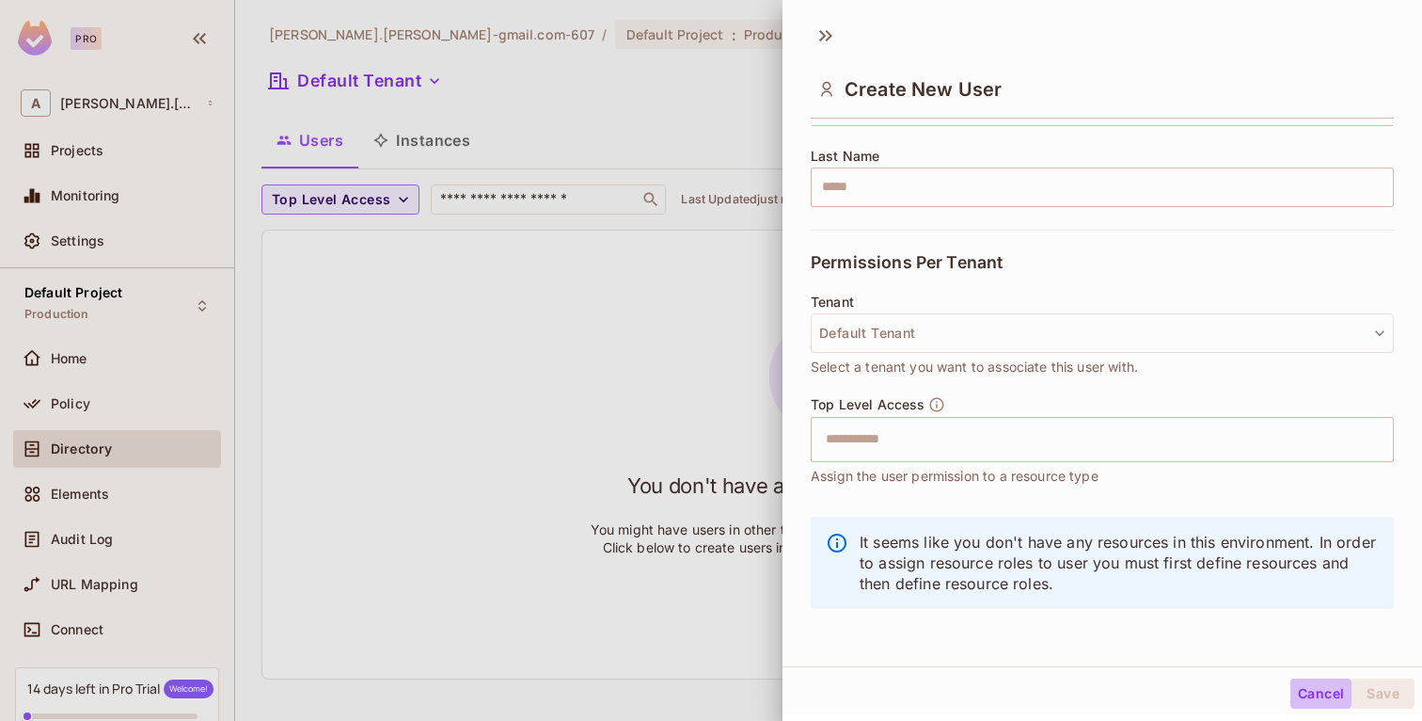
click at [1314, 696] on button "Cancel" at bounding box center [1321, 693] width 61 height 30
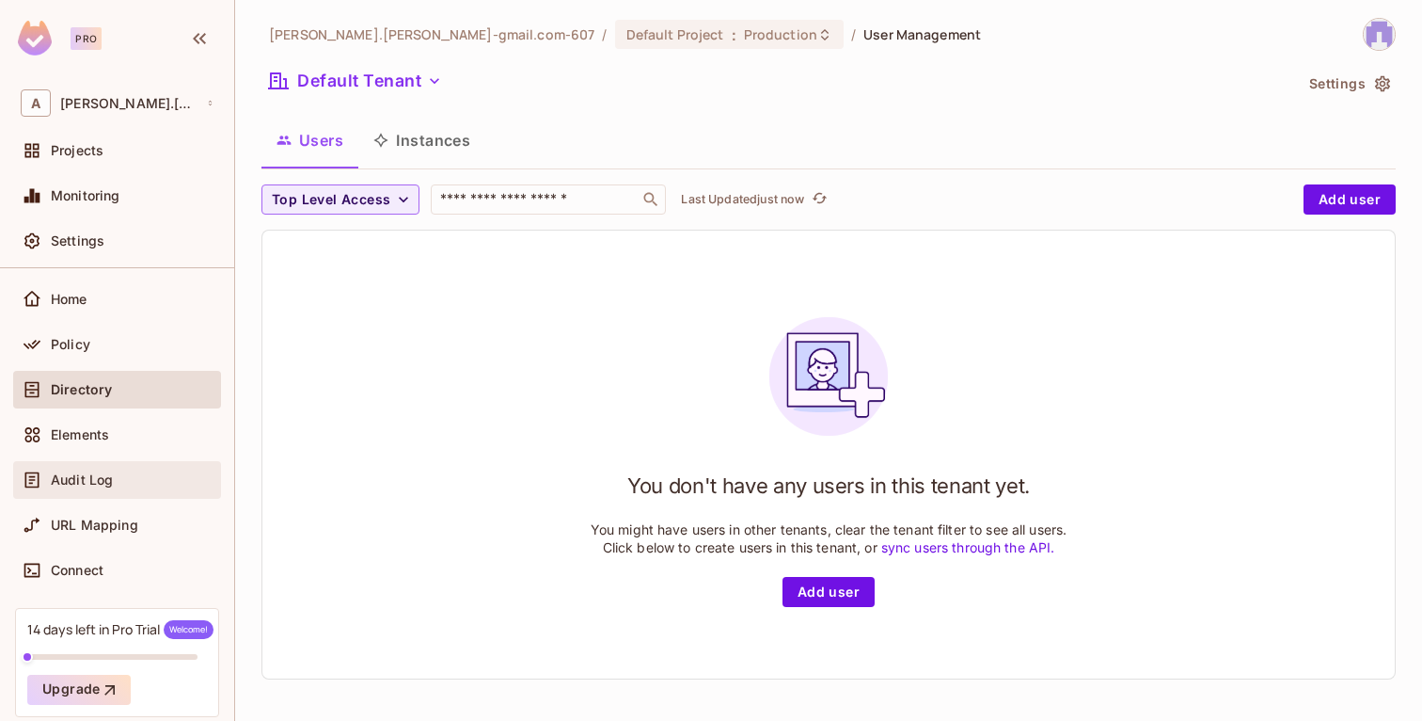
scroll to position [0, 0]
